Goal: Information Seeking & Learning: Learn about a topic

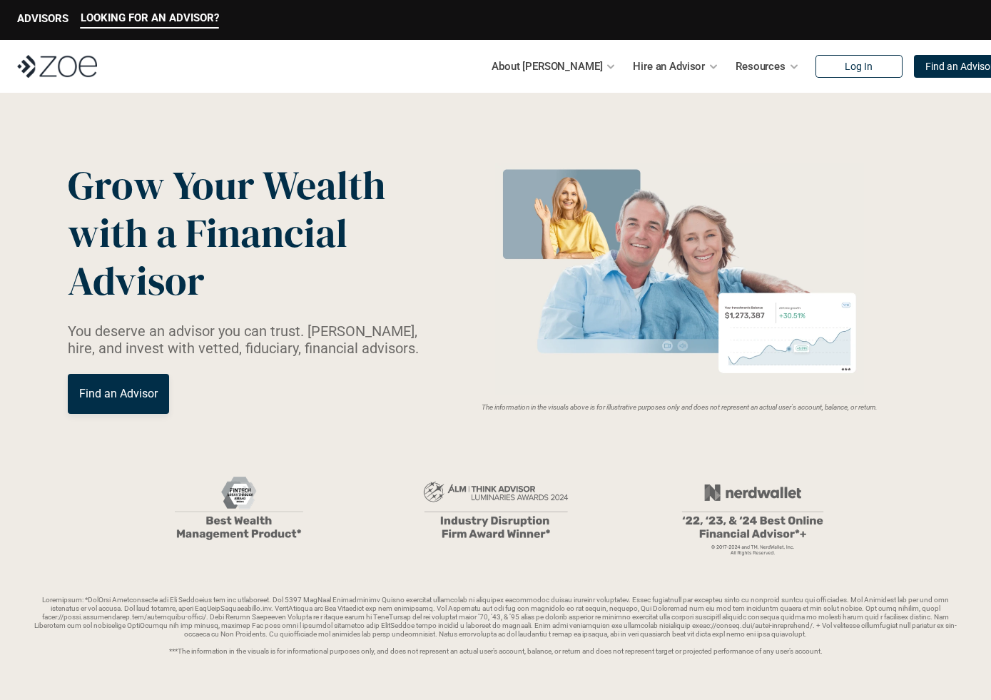
click at [749, 91] on div "About [PERSON_NAME] Hire an Advisor Resources Log In Find an Advisor" at bounding box center [495, 66] width 991 height 53
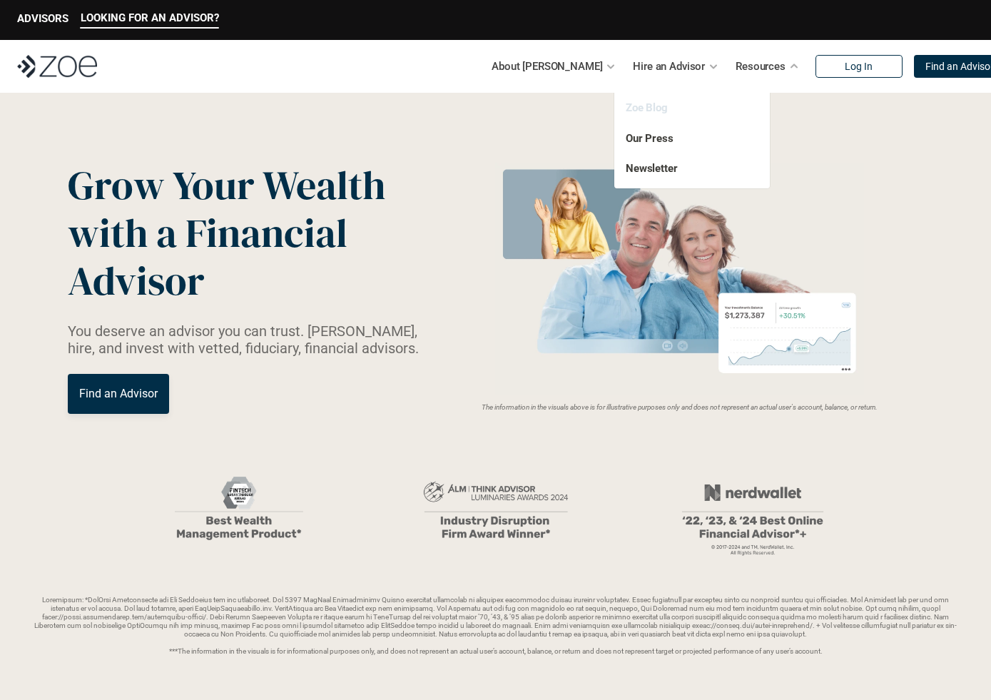
click at [636, 109] on link "Zoe Blog" at bounding box center [647, 107] width 42 height 13
click at [637, 140] on link "Our Press" at bounding box center [650, 138] width 48 height 13
click at [639, 168] on link "Newsletter" at bounding box center [652, 168] width 52 height 13
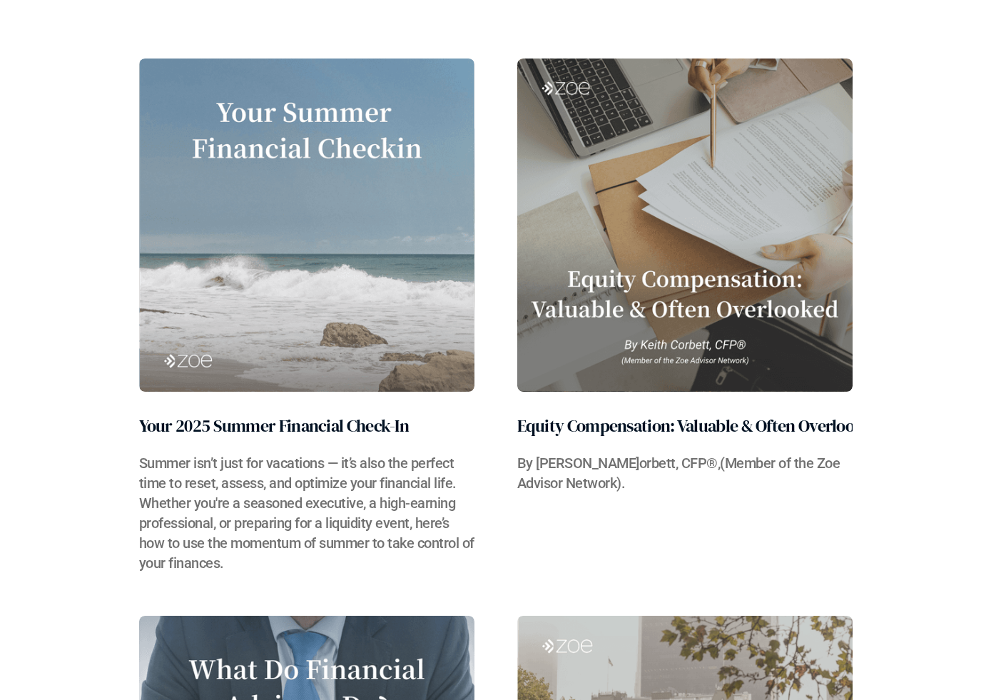
scroll to position [362, 0]
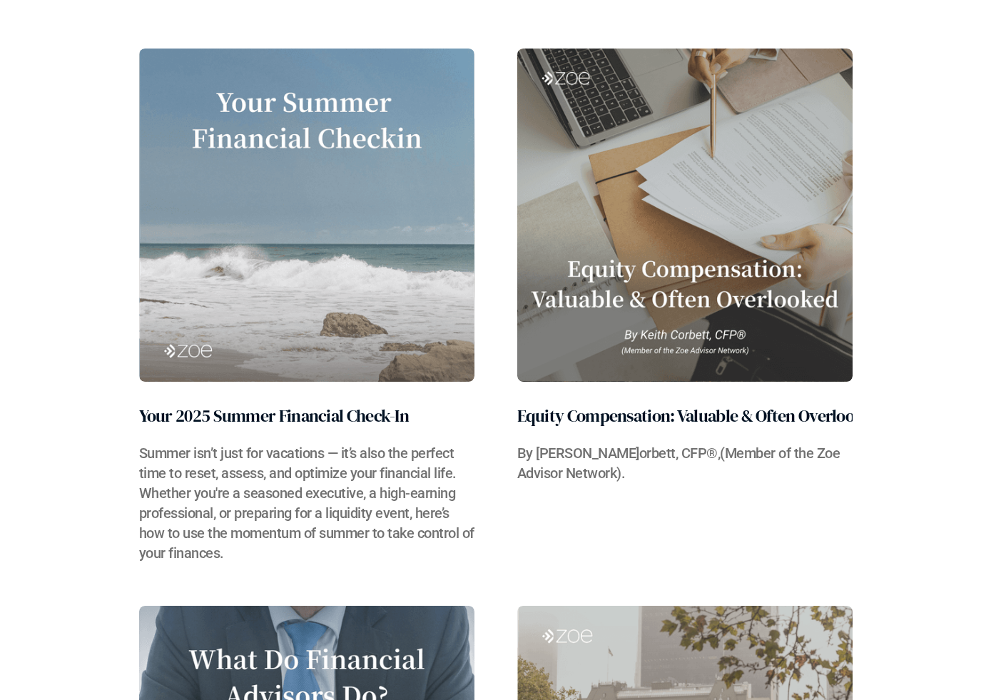
click at [340, 395] on link "Your 2025 Summer Financial Check-In Summer isn’t just for vacations — it’s also…" at bounding box center [306, 306] width 335 height 515
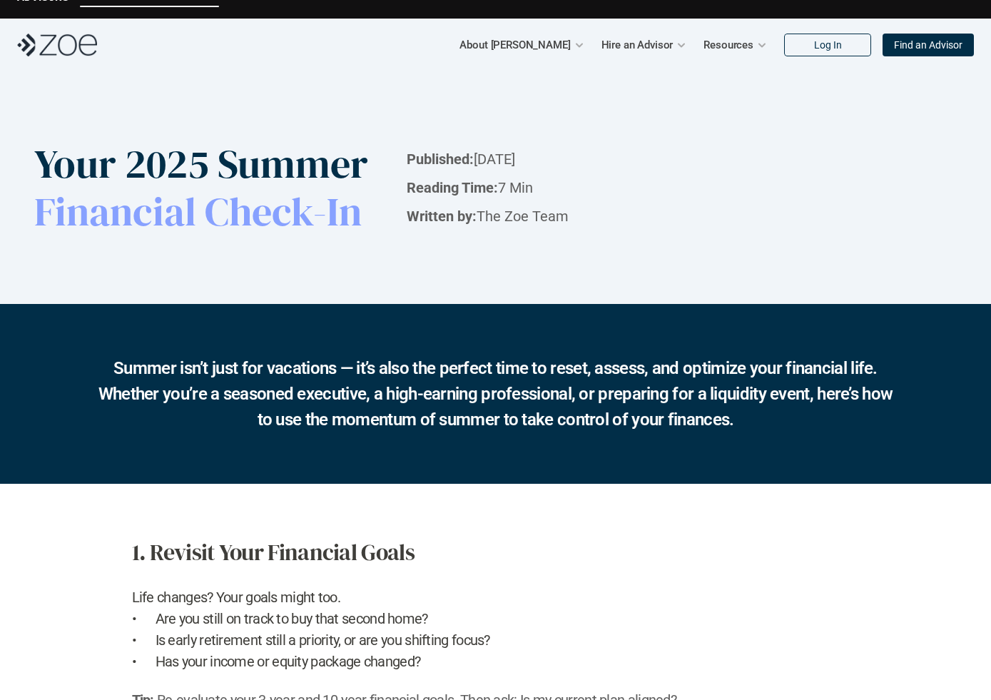
scroll to position [23, 0]
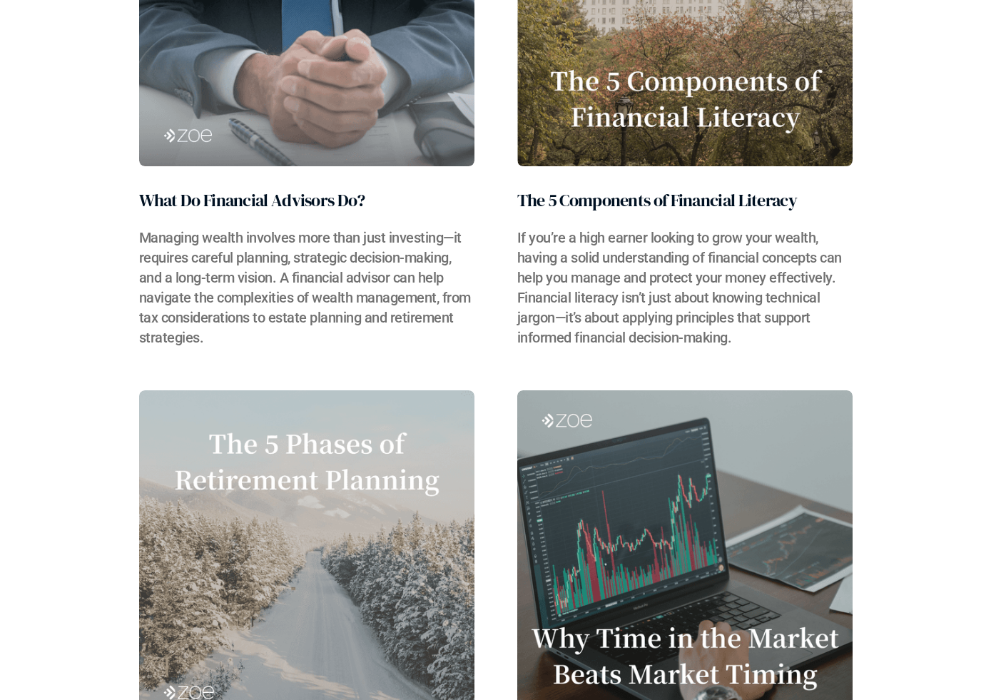
scroll to position [1104, 0]
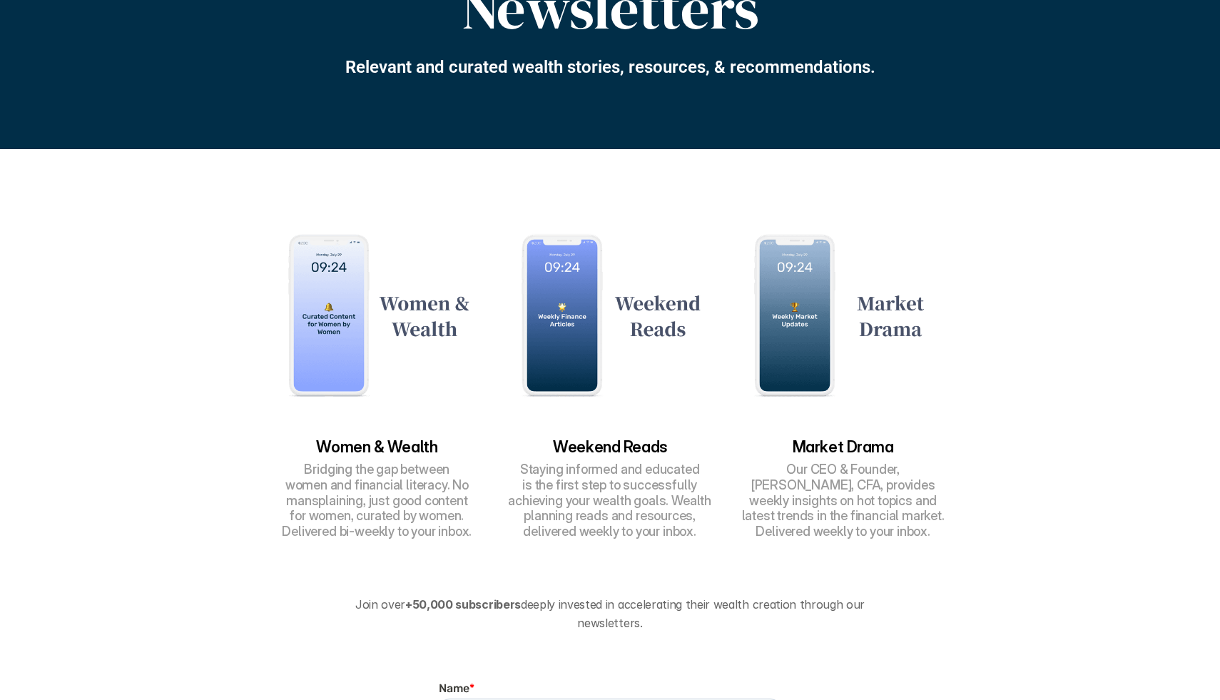
scroll to position [193, 0]
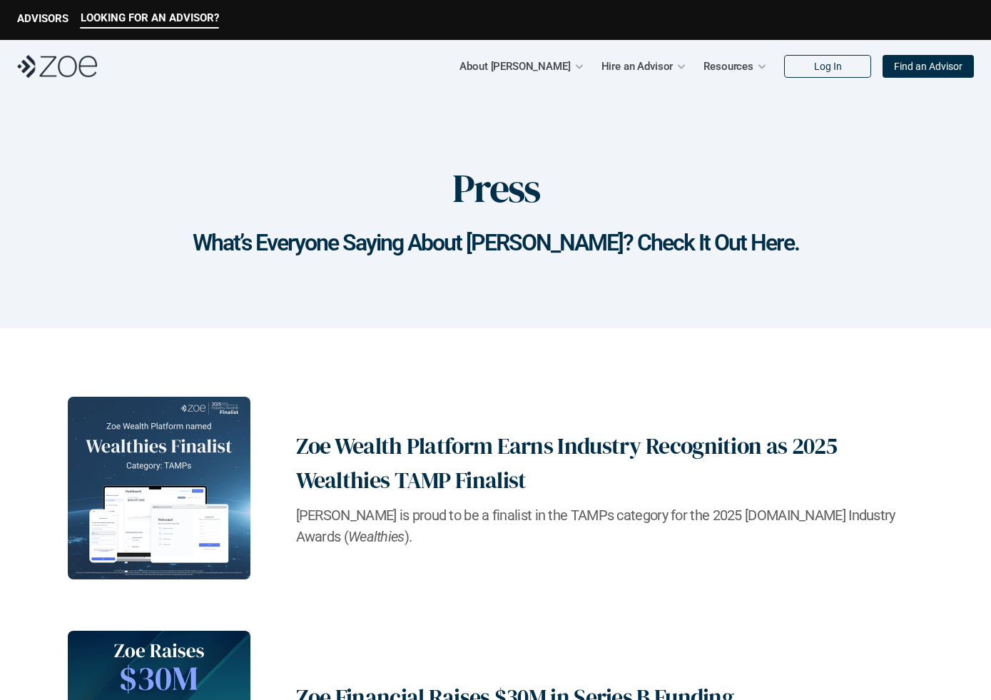
click at [862, 315] on div "Press What’s Everyone Saying About [PERSON_NAME]? Check It Out Here." at bounding box center [495, 211] width 991 height 236
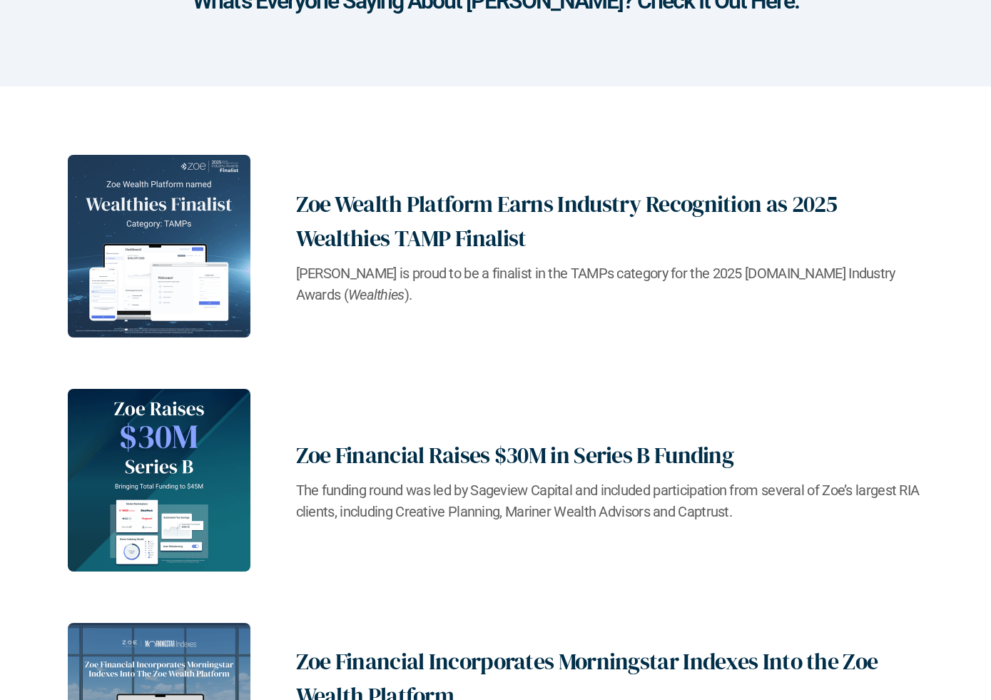
scroll to position [275, 0]
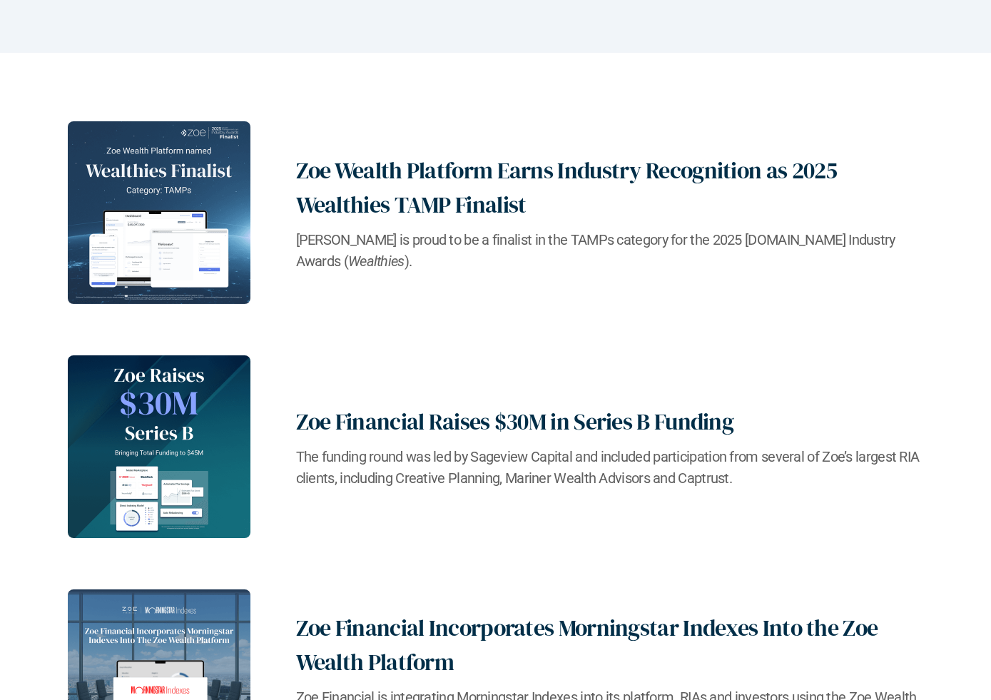
click at [164, 213] on img at bounding box center [159, 212] width 183 height 183
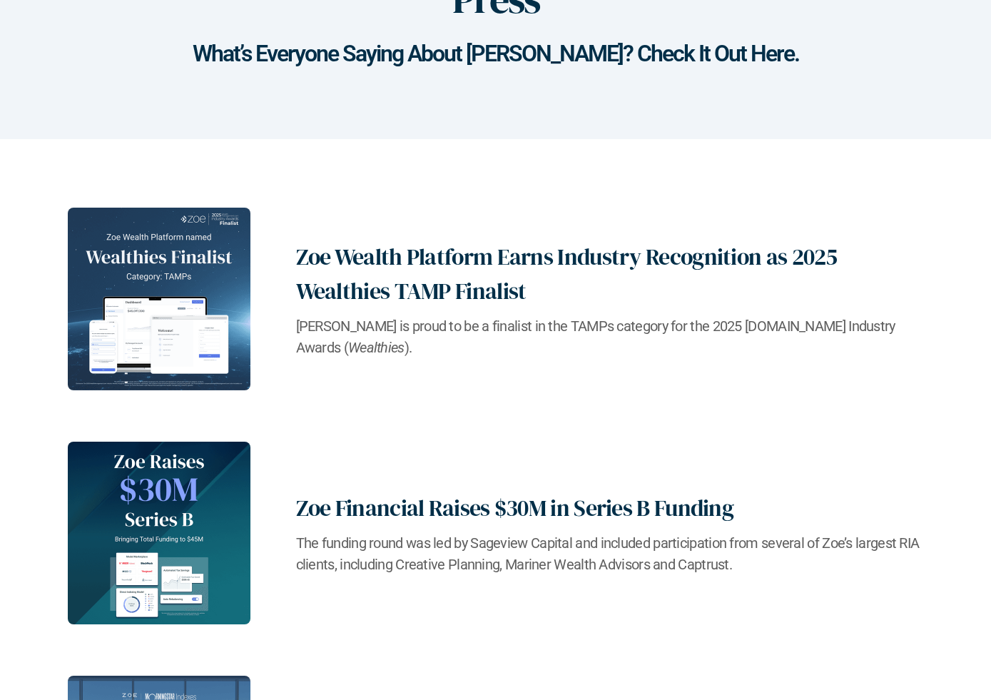
scroll to position [0, 0]
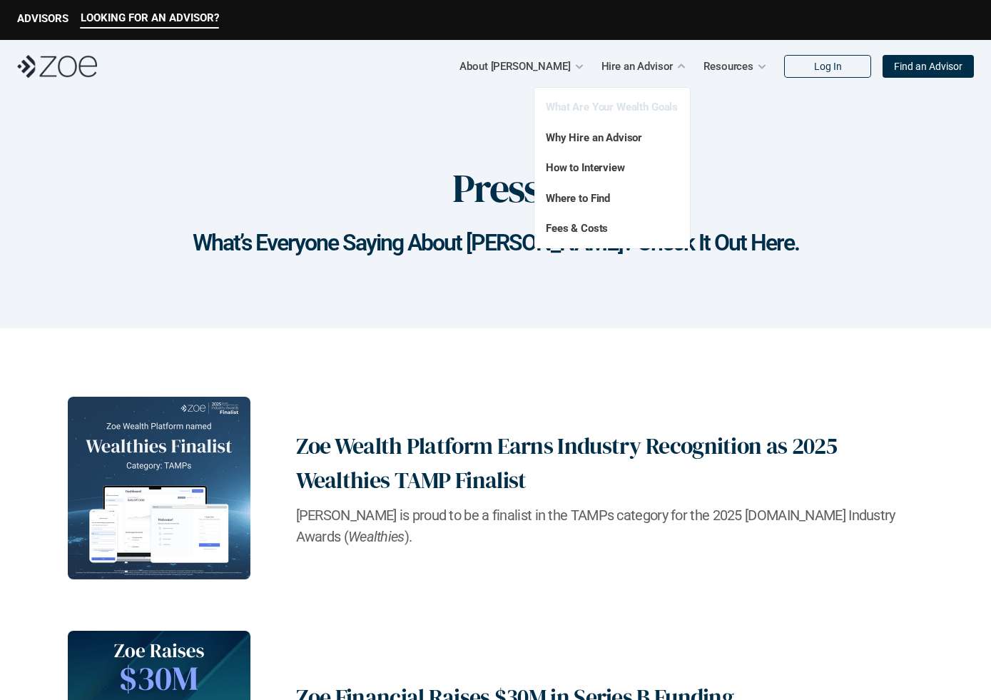
click at [612, 103] on link "What Are Your Wealth Goals" at bounding box center [612, 107] width 132 height 13
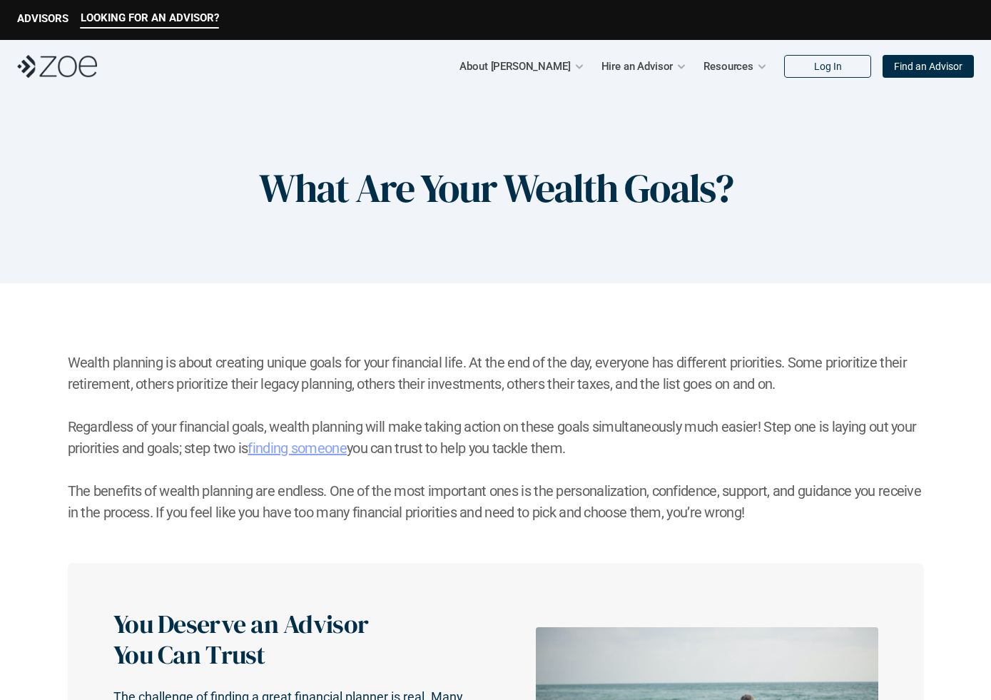
click at [66, 67] on img at bounding box center [57, 66] width 80 height 23
